Goal: Task Accomplishment & Management: Manage account settings

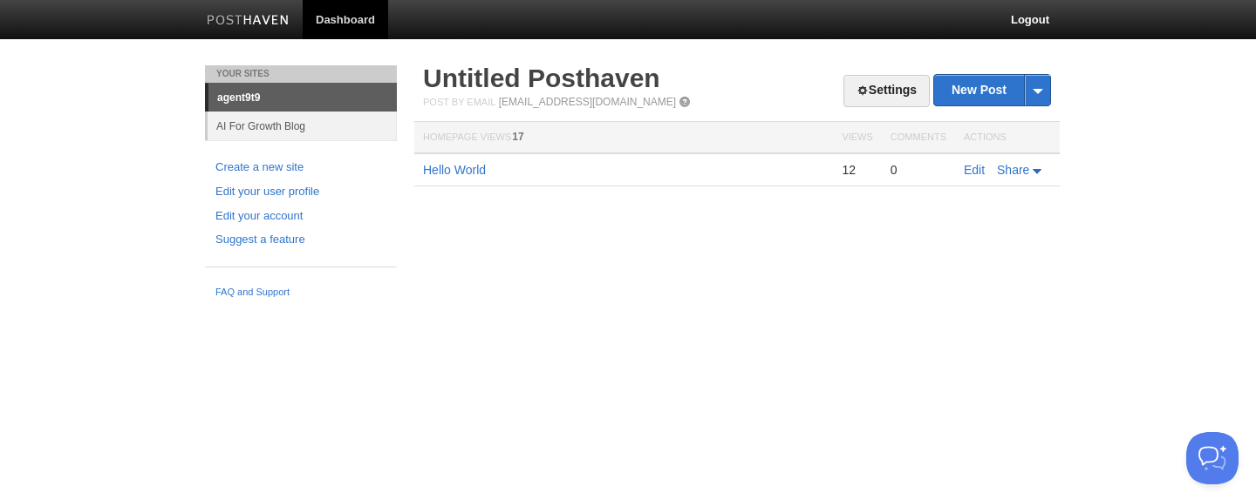
click at [249, 25] on img at bounding box center [248, 21] width 83 height 13
click at [881, 92] on link "Settings" at bounding box center [886, 91] width 86 height 32
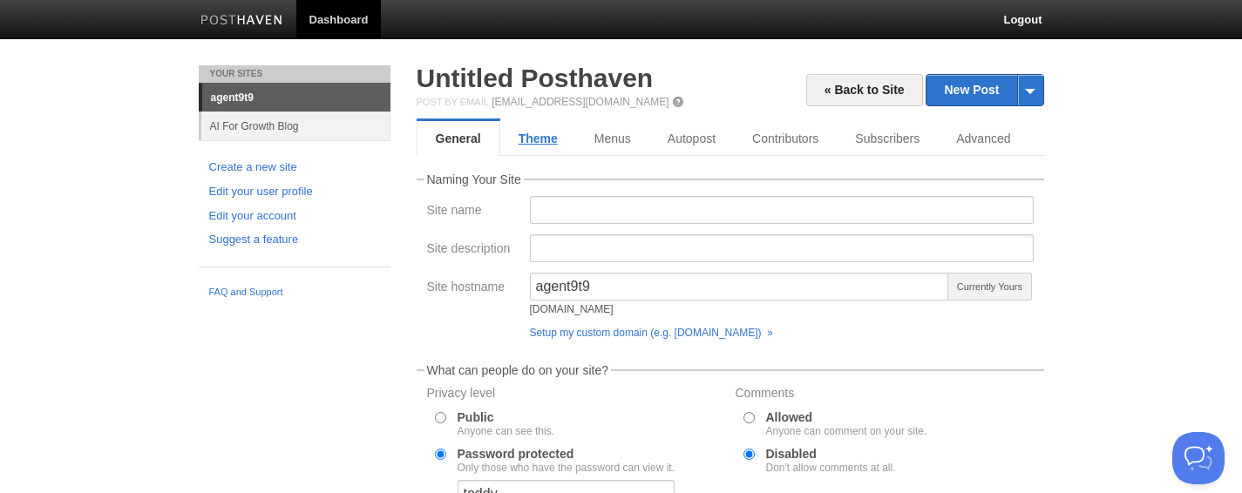
click at [536, 136] on link "Theme" at bounding box center [538, 138] width 76 height 35
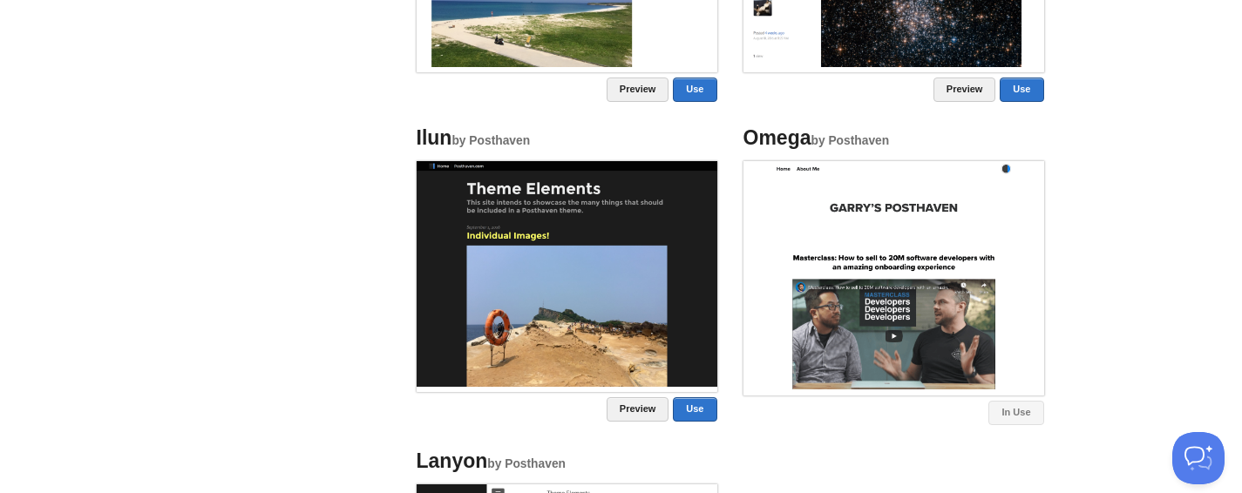
scroll to position [1261, 0]
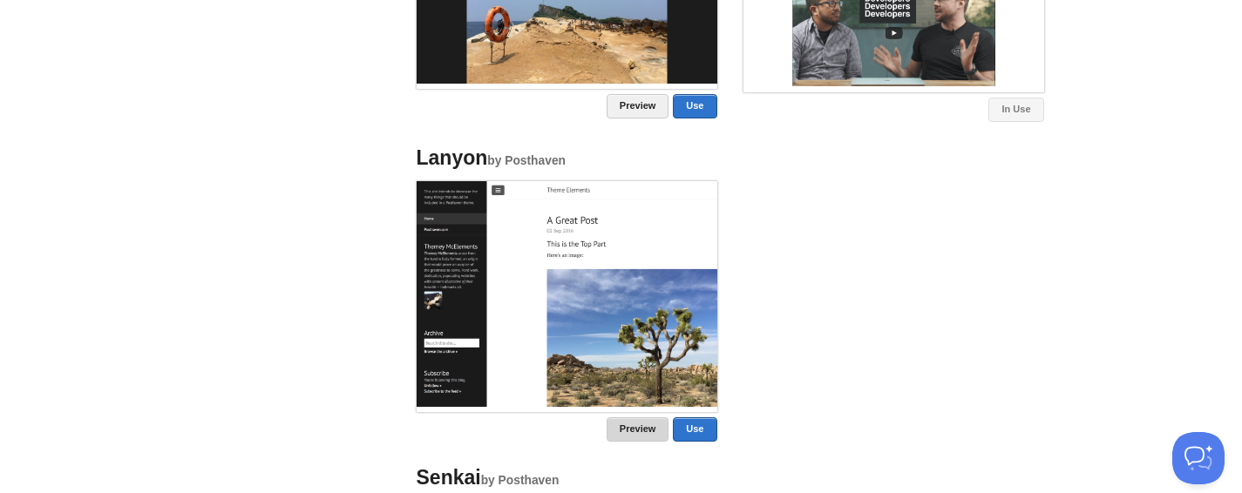
click at [629, 425] on link "Preview" at bounding box center [638, 430] width 63 height 24
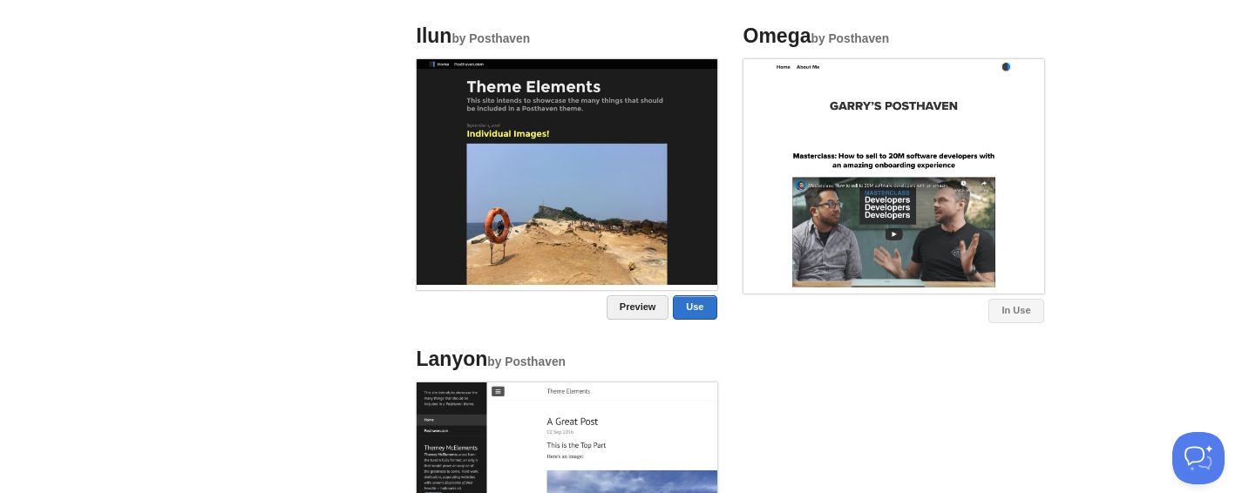
scroll to position [970, 0]
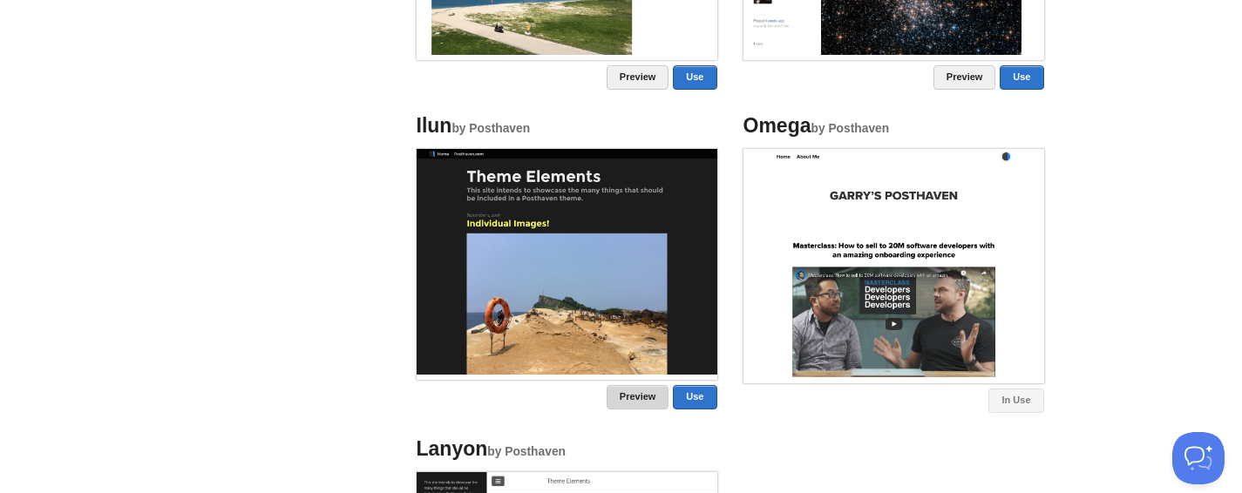
click at [628, 392] on link "Preview" at bounding box center [638, 397] width 63 height 24
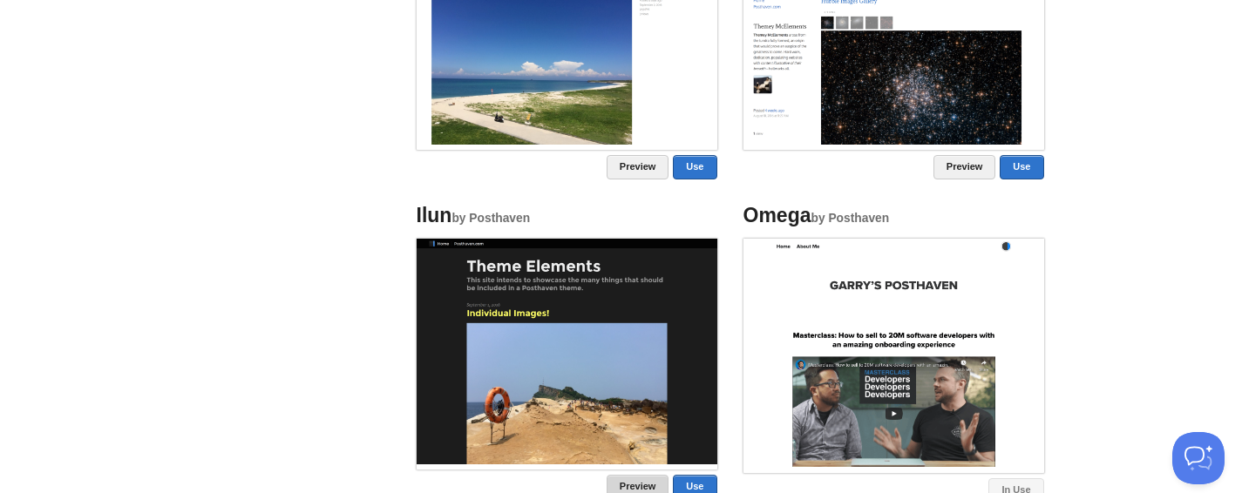
scroll to position [842, 0]
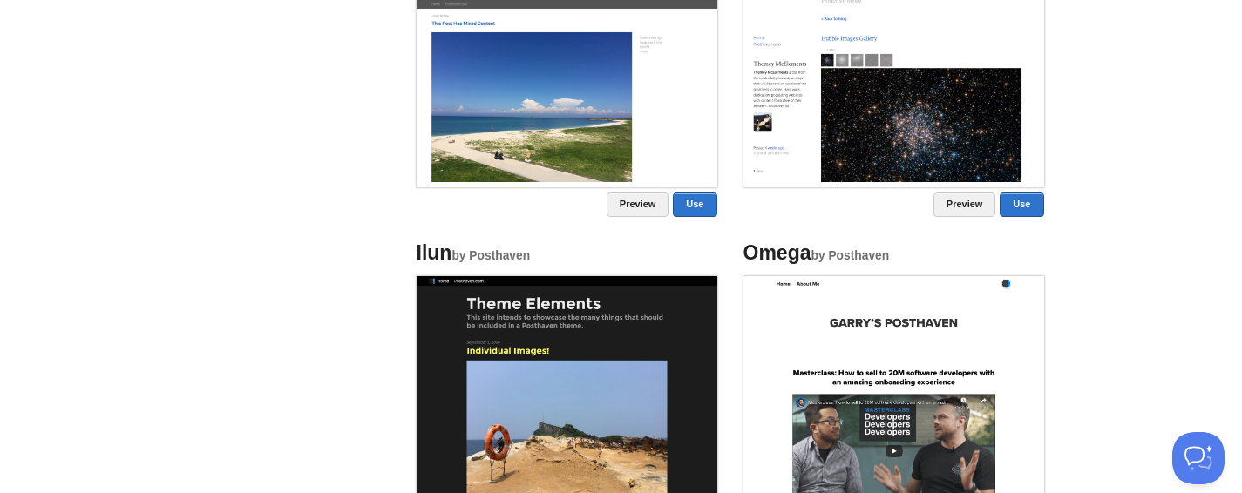
click at [895, 112] on img at bounding box center [894, 69] width 301 height 226
click at [949, 204] on link "Preview" at bounding box center [965, 205] width 63 height 24
